Goal: Information Seeking & Learning: Learn about a topic

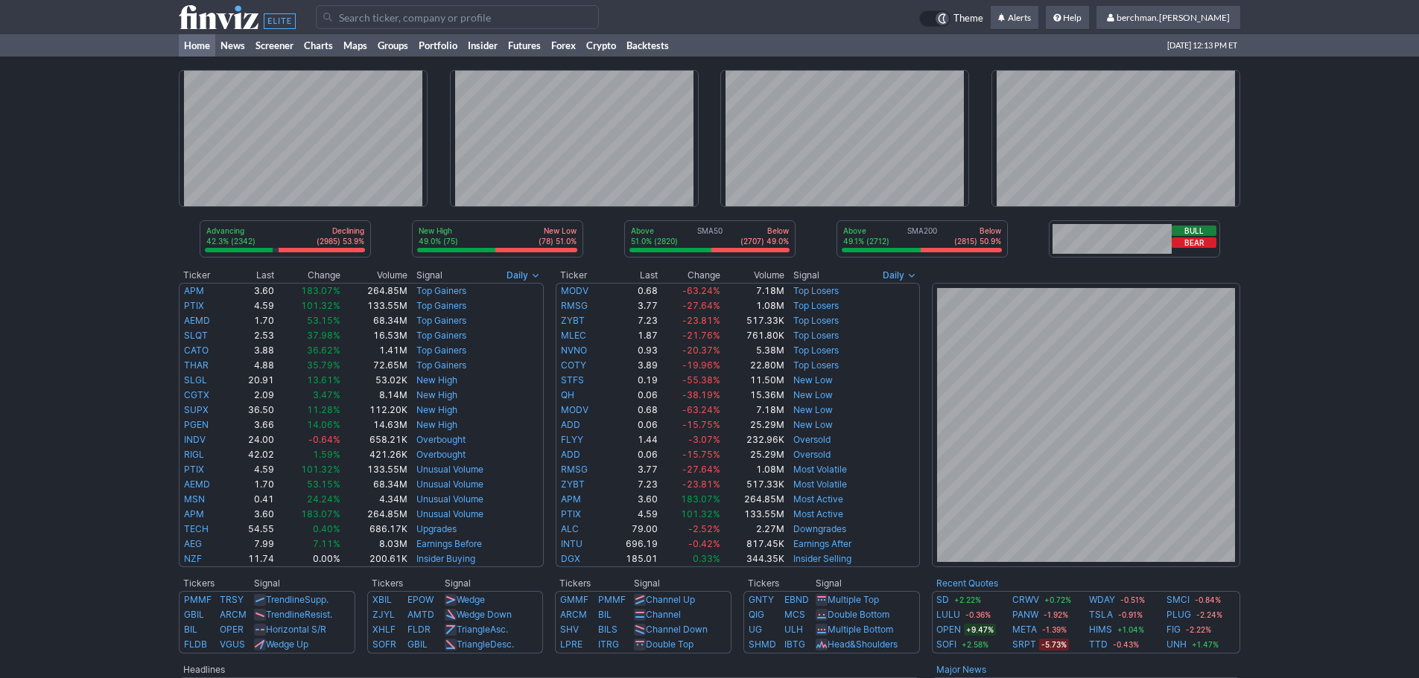
click at [366, 15] on input "Search" at bounding box center [457, 17] width 283 height 24
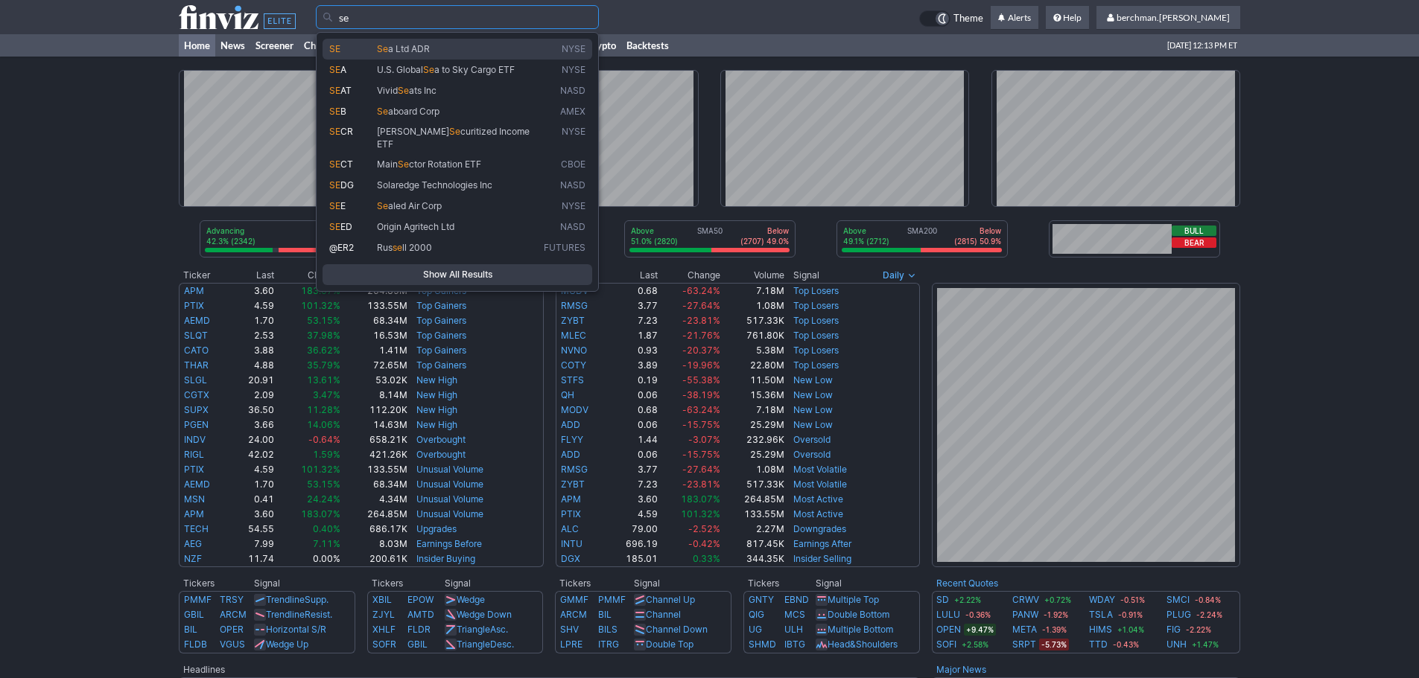
click at [375, 53] on span "Se a Ltd ADR" at bounding box center [457, 49] width 167 height 13
type input "SE"
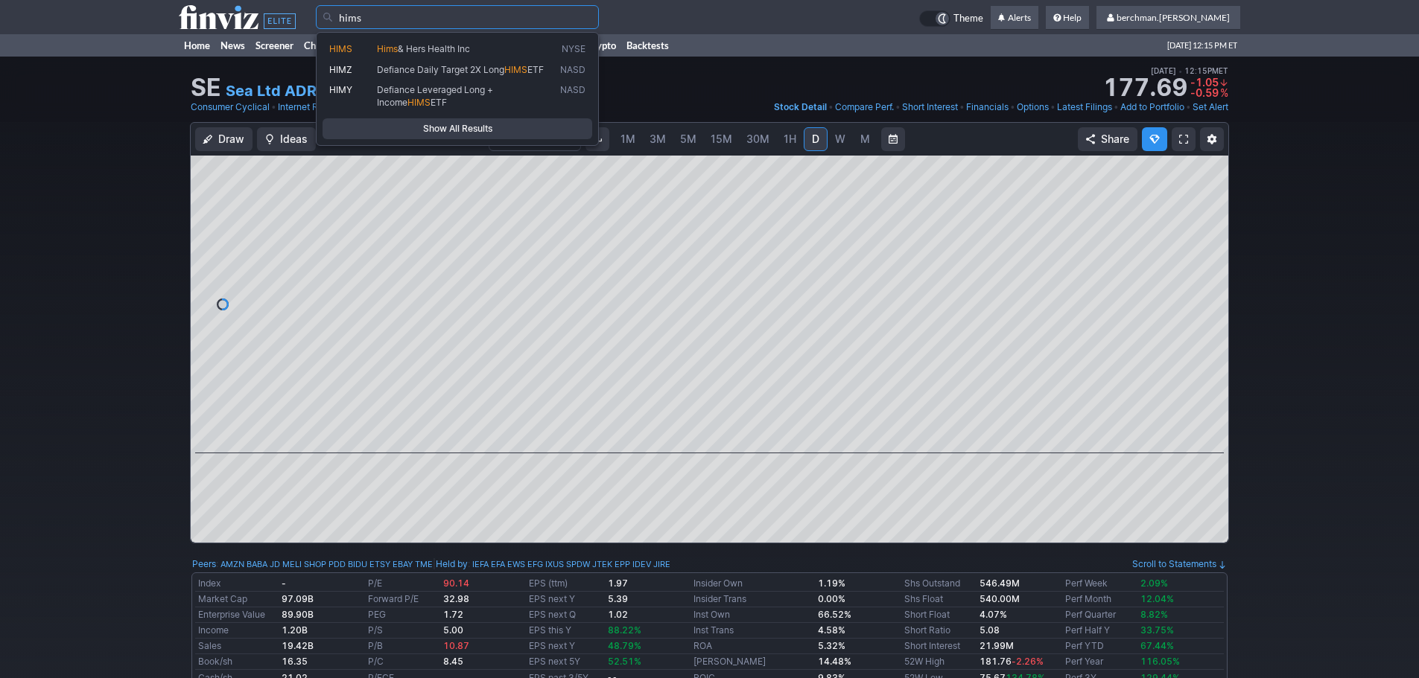
click at [360, 54] on span "HIMS" at bounding box center [353, 49] width 48 height 13
type input "HIMS"
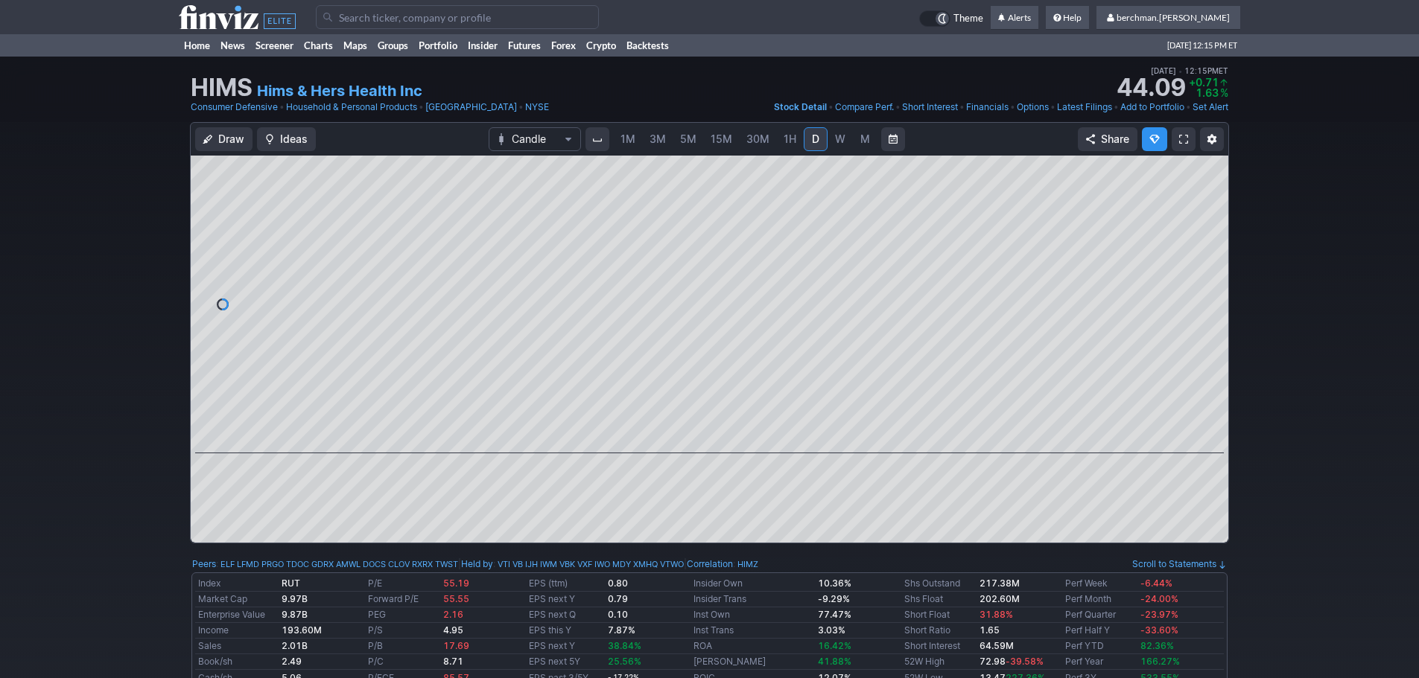
click at [681, 139] on span "5M" at bounding box center [688, 139] width 16 height 13
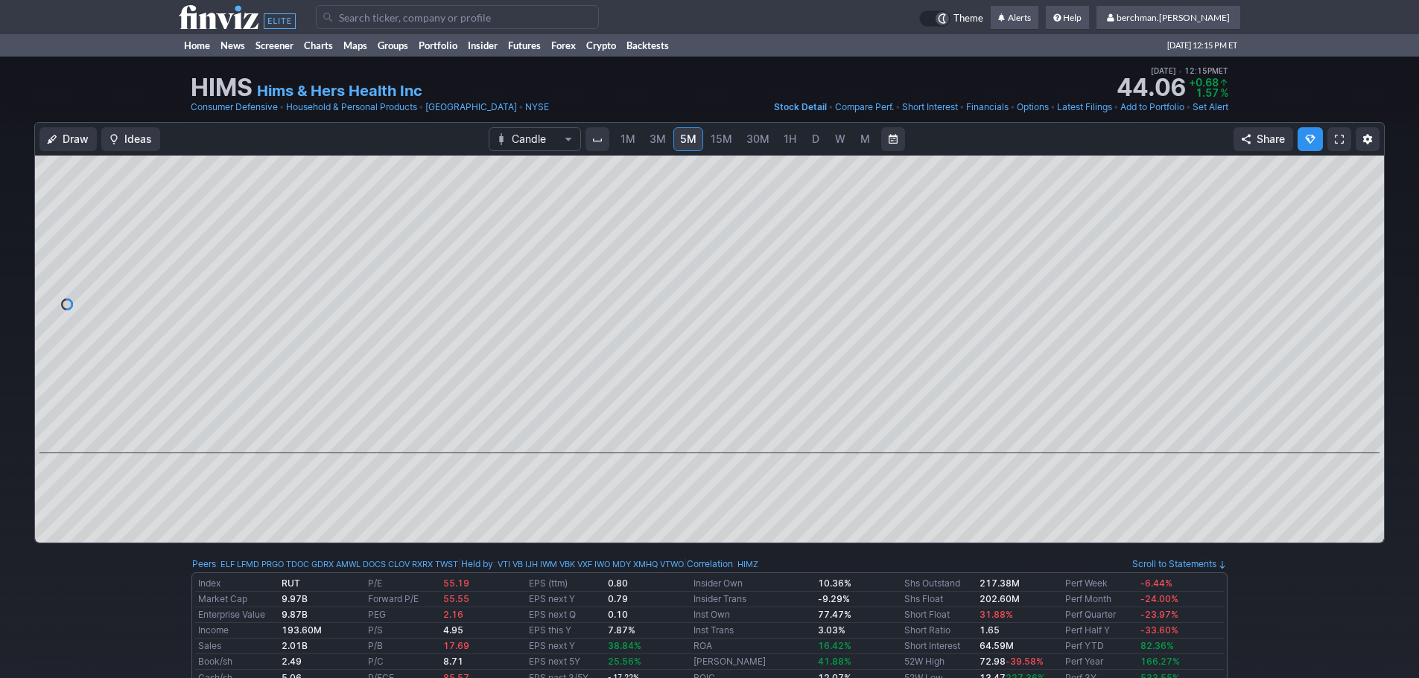
click at [810, 138] on span "D" at bounding box center [815, 139] width 10 height 15
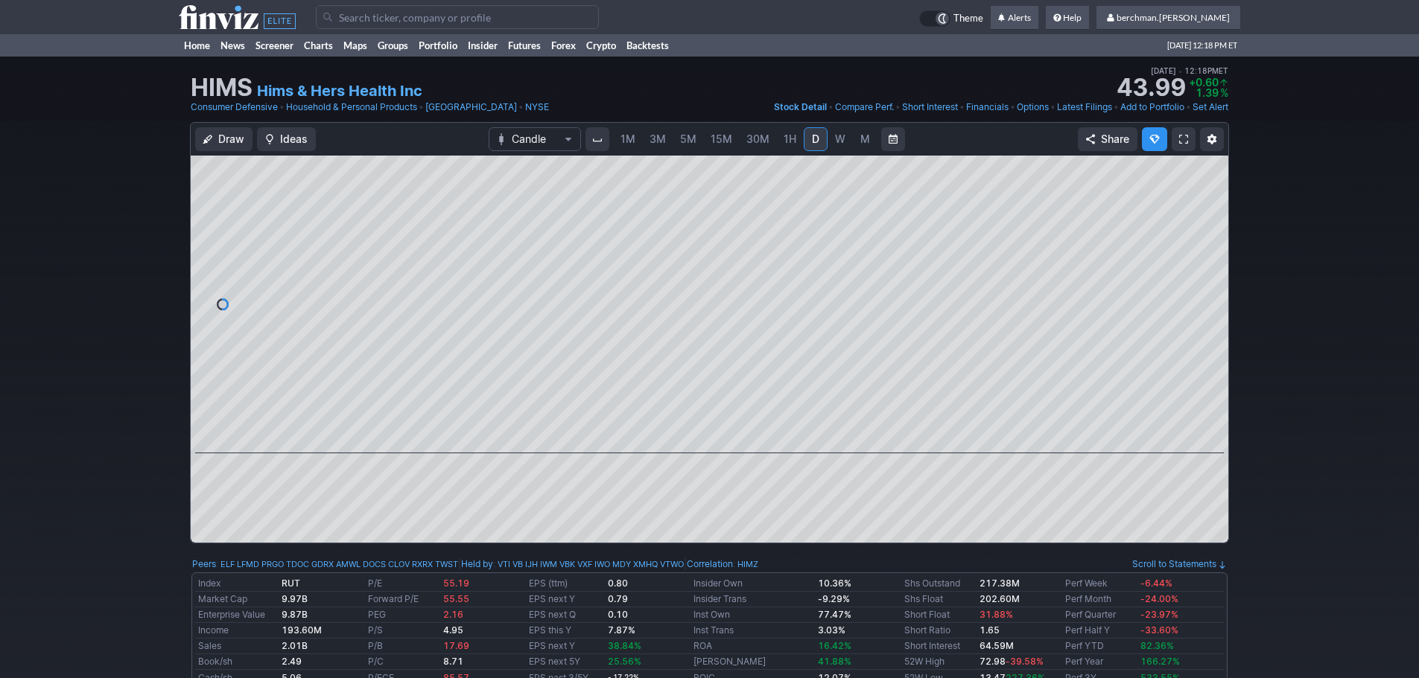
click at [688, 136] on span "5M" at bounding box center [688, 139] width 16 height 13
